Goal: Find contact information

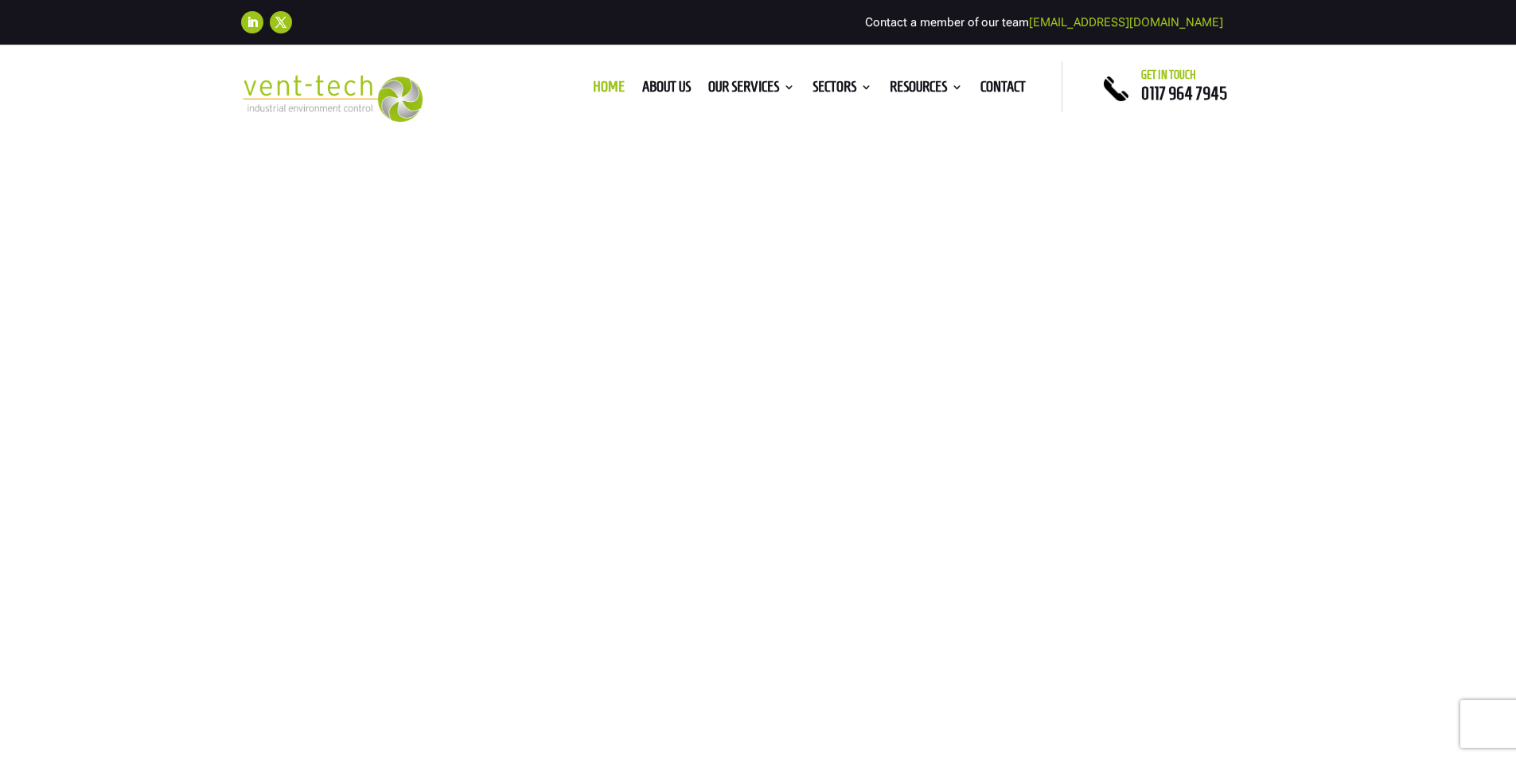
click at [1001, 83] on link "Contact" at bounding box center [1003, 90] width 45 height 18
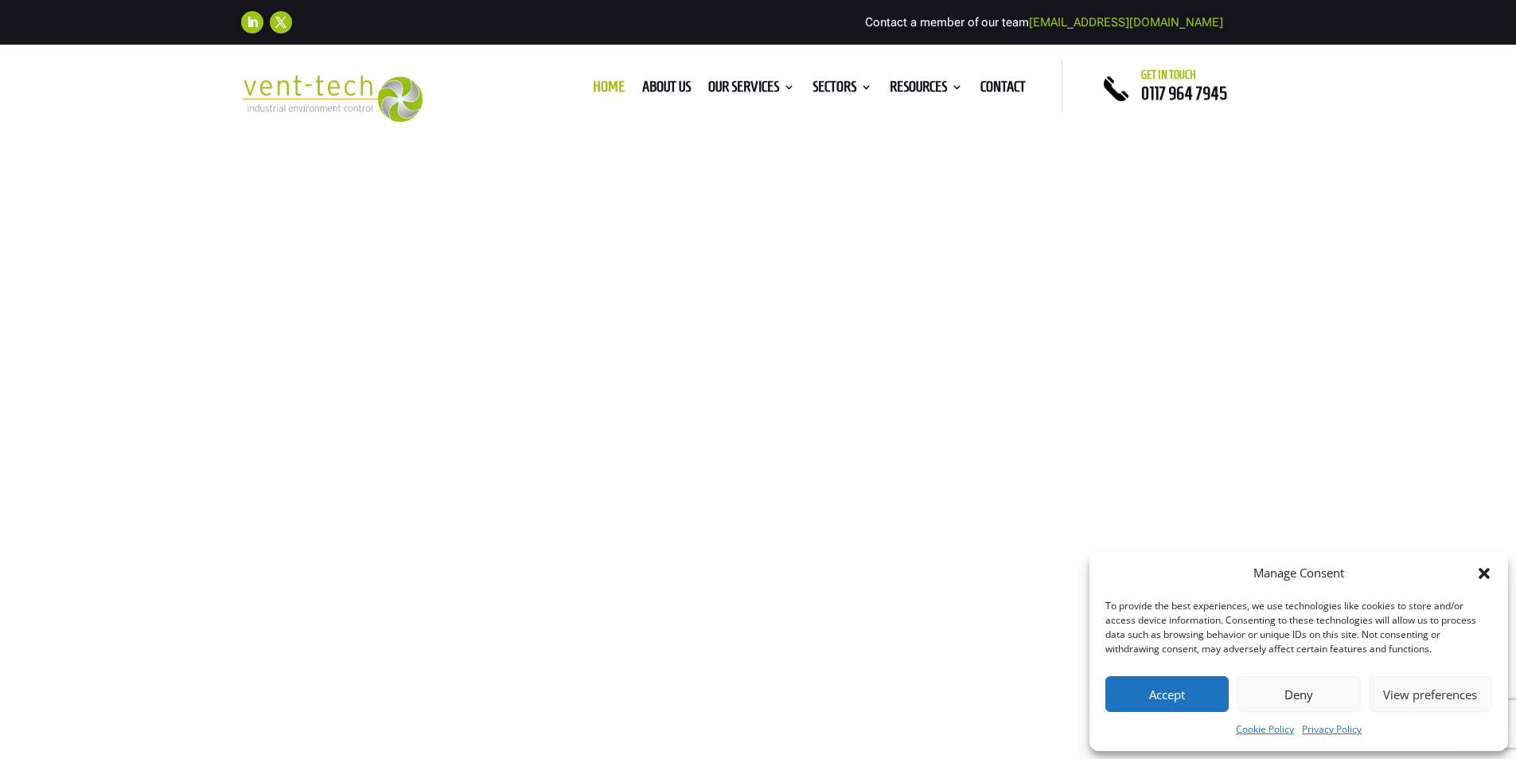
click at [1293, 689] on button "Deny" at bounding box center [1298, 694] width 123 height 36
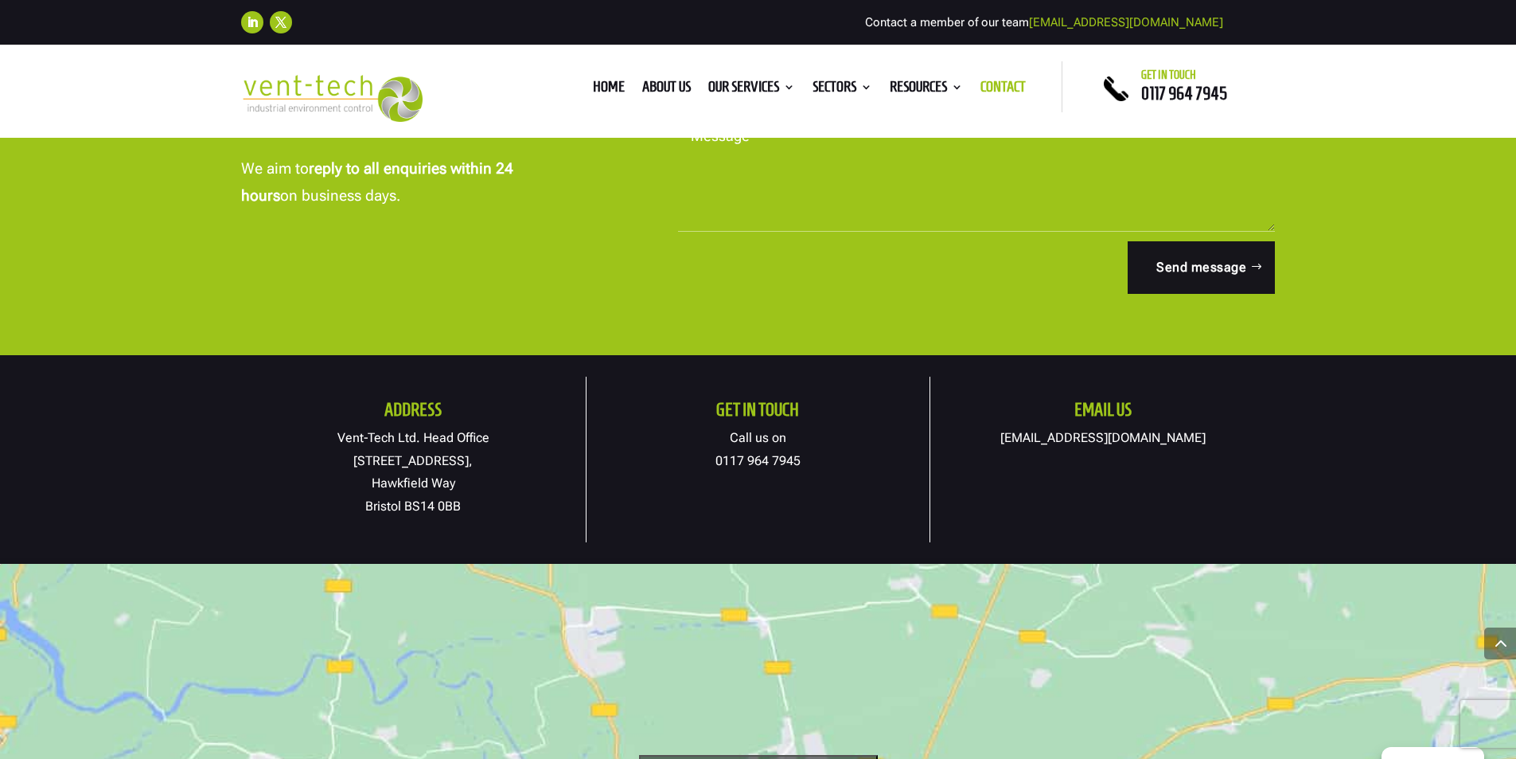
scroll to position [716, 0]
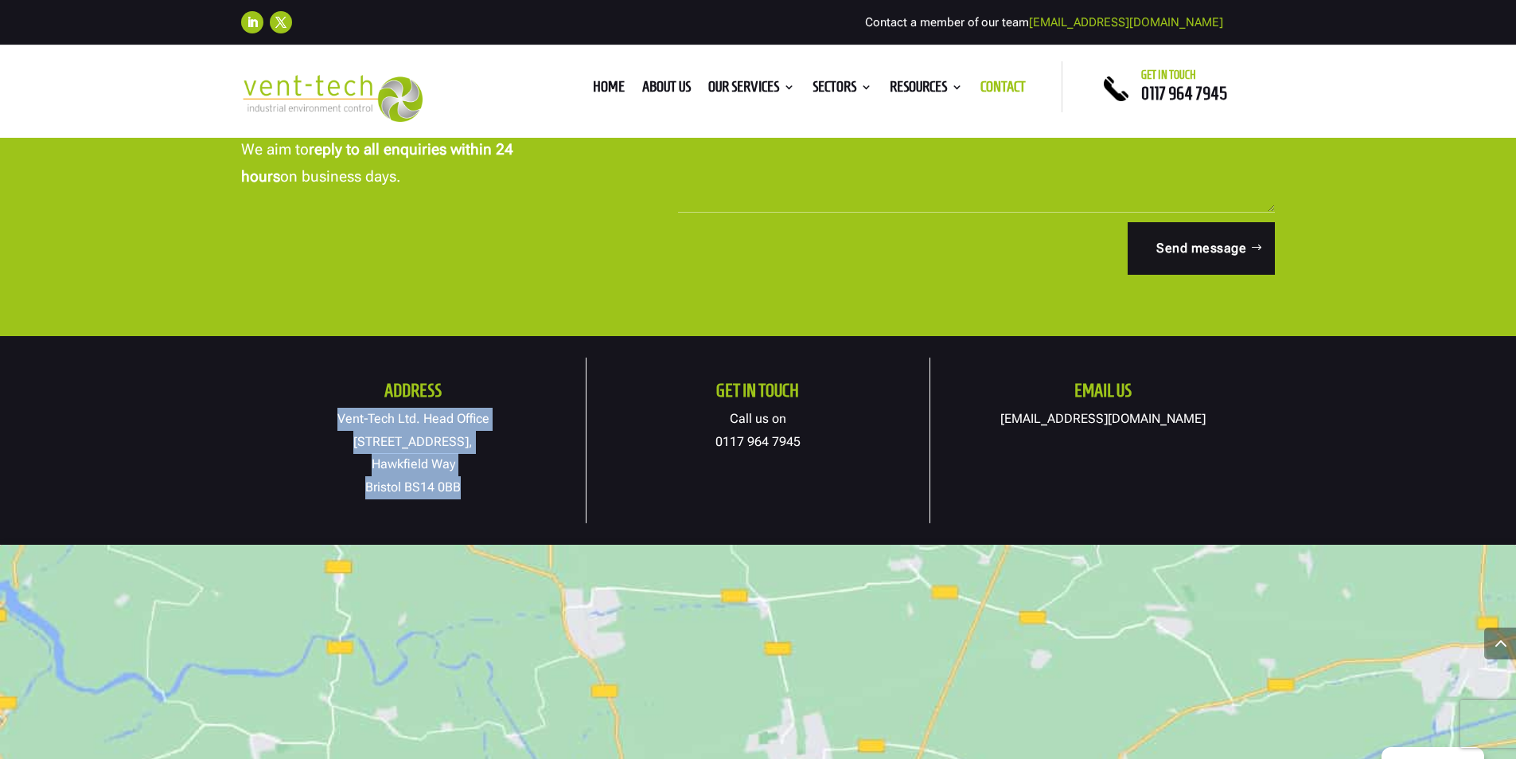
drag, startPoint x: 337, startPoint y: 418, endPoint x: 506, endPoint y: 487, distance: 182.4
click at [506, 487] on p "Vent-Tech Ltd. Head Office 19A Osprey Court, Hawkfield Way Bristol BS14 0BB" at bounding box center [413, 454] width 345 height 92
copy p "Vent-Tech Ltd. Head Office 19A Osprey Court, Hawkfield Way Bristol BS14 0BB"
